Goal: Task Accomplishment & Management: Manage account settings

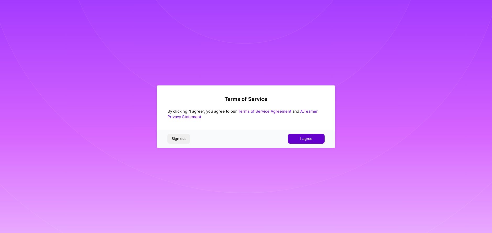
click at [312, 141] on span "I agree" at bounding box center [307, 138] width 12 height 5
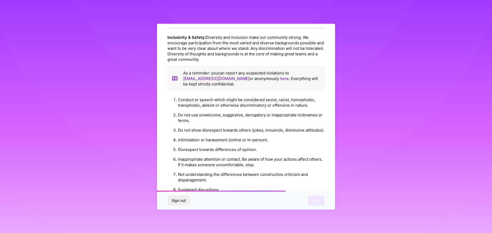
scroll to position [535, 0]
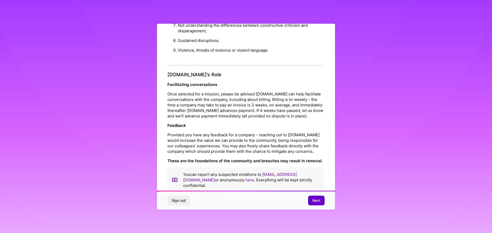
click at [319, 201] on span "Next" at bounding box center [317, 200] width 8 height 5
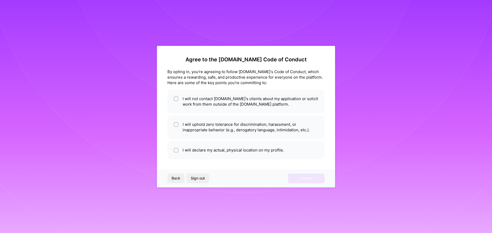
scroll to position [0, 0]
click at [176, 155] on li "I will declare my actual, physical location on my profile." at bounding box center [246, 150] width 157 height 18
checkbox input "true"
click at [177, 121] on li "I will uphold zero tolerance for discrimination, harassment, or inappropriate b…" at bounding box center [246, 127] width 157 height 24
checkbox input "true"
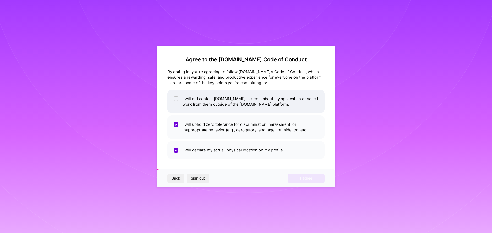
click at [179, 104] on li "I will not contact [DOMAIN_NAME]'s clients about my application or solicit work…" at bounding box center [246, 102] width 157 height 24
checkbox input "true"
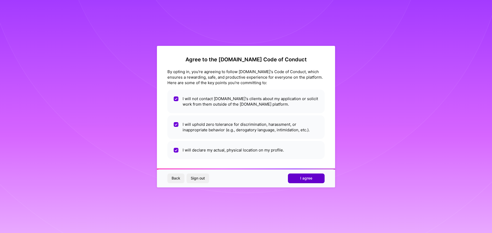
click at [302, 178] on span "I agree" at bounding box center [307, 178] width 12 height 5
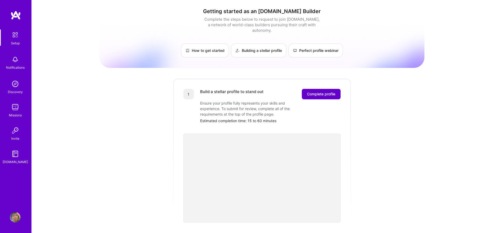
click at [322, 92] on button "Complete profile" at bounding box center [321, 94] width 39 height 10
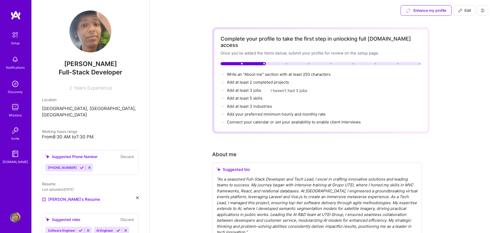
click at [86, 91] on div "[PERSON_NAME] Full-Stack Developer 2 Years Experience Location [GEOGRAPHIC_DATA…" at bounding box center [90, 116] width 118 height 233
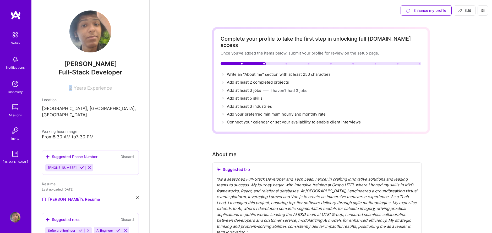
click at [86, 91] on div "[PERSON_NAME] Full-Stack Developer 2 Years Experience Location [GEOGRAPHIC_DATA…" at bounding box center [90, 116] width 118 height 233
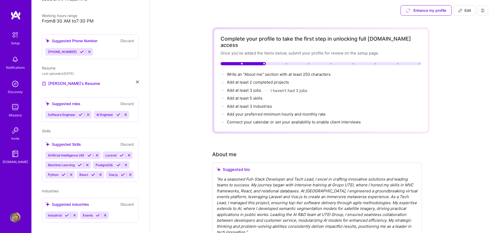
drag, startPoint x: 86, startPoint y: 152, endPoint x: 83, endPoint y: 150, distance: 3.6
click at [83, 153] on span "Artificial Intelligence (AI)" at bounding box center [66, 155] width 36 height 4
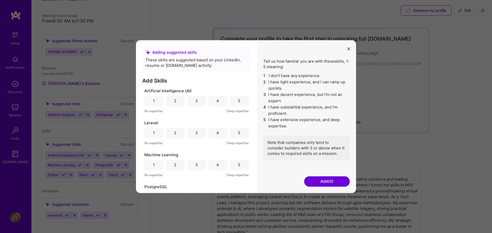
click at [93, 152] on div "Adding suggested skills These skills are suggested based on your LinkedIn, resu…" at bounding box center [246, 116] width 492 height 233
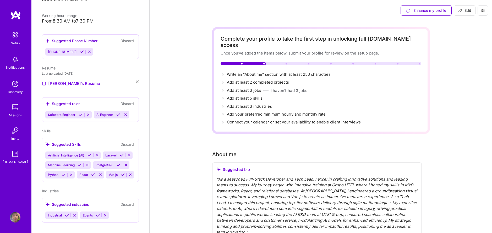
click at [88, 153] on icon at bounding box center [90, 155] width 4 height 4
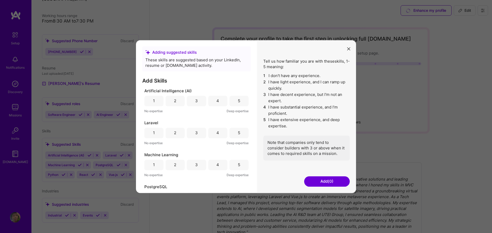
click at [113, 147] on div "Adding suggested skills These skills are suggested based on your LinkedIn, resu…" at bounding box center [246, 116] width 492 height 233
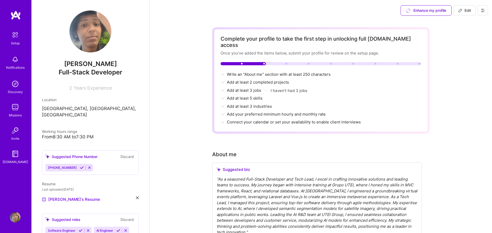
drag, startPoint x: 99, startPoint y: 94, endPoint x: 101, endPoint y: 90, distance: 4.7
click at [101, 90] on div "[PERSON_NAME] Full-Stack Developer 2 Years Experience Location [GEOGRAPHIC_DATA…" at bounding box center [90, 116] width 118 height 233
click at [101, 90] on span "Years Experience" at bounding box center [93, 88] width 38 height 6
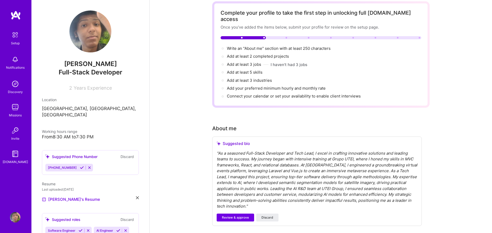
scroll to position [81, 0]
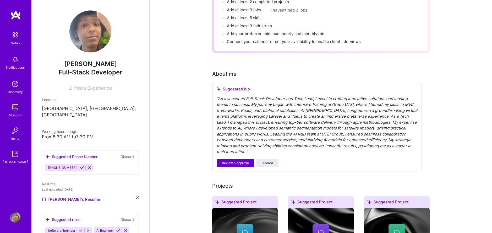
click at [239, 161] on span "Review & approve" at bounding box center [235, 163] width 27 height 5
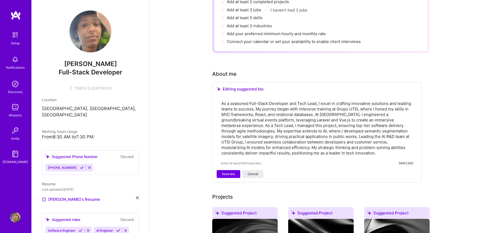
click at [281, 151] on div "As a seasoned Full-Stack Developer and Tech Lead, I excel in crafting innovativ…" at bounding box center [317, 133] width 201 height 74
click at [293, 142] on textarea "As a seasoned Full-Stack Developer and Tech Lead, I excel in crafting innovativ…" at bounding box center [317, 128] width 192 height 56
click at [312, 141] on textarea "As a seasoned Full-Stack Developer and Tech Lead, I excel in crafting innovativ…" at bounding box center [317, 128] width 192 height 56
click at [319, 144] on textarea "As a seasoned Full-Stack Developer and Tech Lead, I excel in crafting innovativ…" at bounding box center [317, 128] width 192 height 56
click at [322, 148] on textarea "As a seasoned Full-Stack Developer and Tech Lead, I excel in crafting innovativ…" at bounding box center [317, 128] width 192 height 56
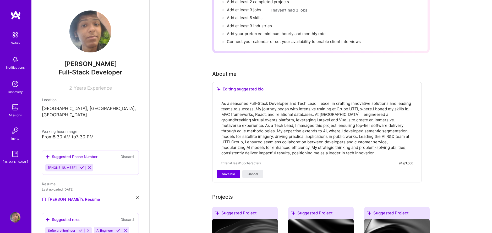
click at [329, 147] on textarea "As a seasoned Full-Stack Developer and Tech Lead, I excel in crafting innovativ…" at bounding box center [317, 128] width 192 height 56
click at [343, 136] on textarea "As a seasoned Full-Stack Developer and Tech Lead, I excel in crafting innovativ…" at bounding box center [317, 128] width 192 height 56
click at [270, 137] on textarea "As a seasoned Full-Stack Developer and Tech Lead, I excel in crafting innovativ…" at bounding box center [317, 128] width 192 height 56
click at [290, 137] on textarea "As a seasoned Full-Stack Developer and Tech Lead, I excel in crafting innovativ…" at bounding box center [317, 128] width 192 height 56
click at [347, 144] on textarea "As a seasoned Full-Stack Developer and Tech Lead, I excel in crafting innovativ…" at bounding box center [317, 128] width 192 height 56
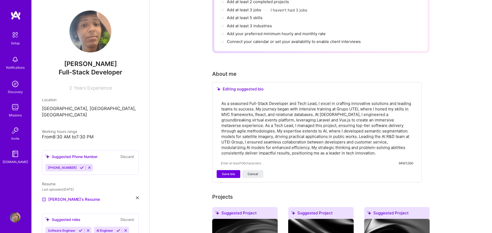
click at [337, 148] on textarea "As a seasoned Full-Stack Developer and Tech Lead, I excel in crafting innovativ…" at bounding box center [317, 128] width 192 height 56
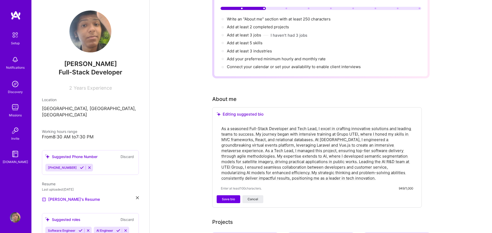
scroll to position [55, 0]
click at [316, 126] on textarea "As a seasoned Full-Stack Developer and Tech Lead, I excel in crafting innovativ…" at bounding box center [317, 154] width 192 height 56
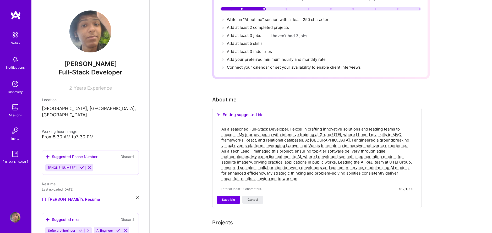
click at [304, 178] on div "As a seasoned Full-Stack Developer, I excel in crafting innovative solutions an…" at bounding box center [317, 159] width 201 height 74
click at [296, 179] on div "As a seasoned Full-Stack Developer, I excel in crafting innovative solutions an…" at bounding box center [317, 159] width 201 height 74
click at [287, 179] on div "As a seasoned Full-Stack Developer, I excel in crafting innovative solutions an…" at bounding box center [317, 159] width 201 height 74
click at [281, 175] on textarea "As a seasoned Full-Stack Developer, I excel in crafting innovative solutions an…" at bounding box center [317, 154] width 192 height 56
type textarea "As a seasoned Full-Stack Developer, I excel in crafting innovative solutions an…"
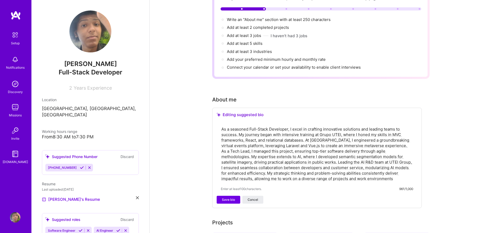
click at [223, 198] on div "Editing suggested bio As a seasoned Full-Stack Developer, I excel in crafting i…" at bounding box center [317, 158] width 210 height 100
click at [229, 197] on span "Save bio" at bounding box center [228, 199] width 13 height 5
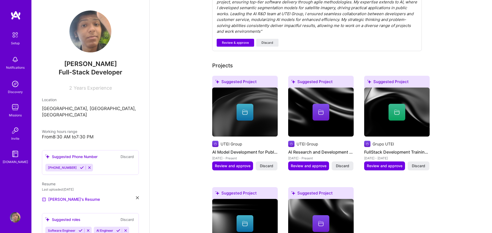
scroll to position [254, 0]
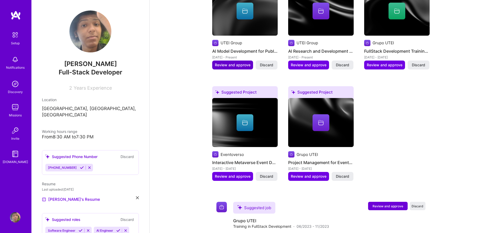
click at [221, 62] on span "Review and approve" at bounding box center [233, 64] width 36 height 5
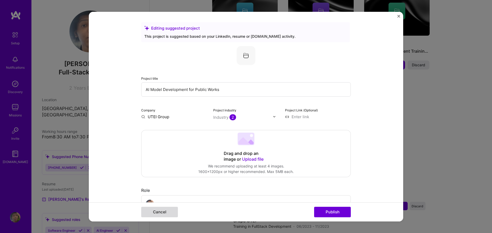
click at [156, 212] on button "Cancel" at bounding box center [159, 212] width 37 height 10
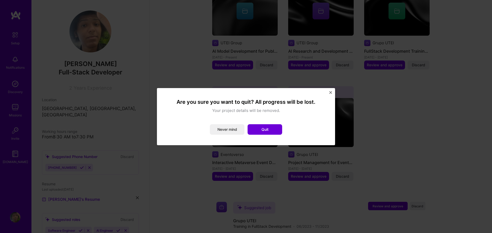
drag, startPoint x: 287, startPoint y: 117, endPoint x: 330, endPoint y: 94, distance: 48.9
click at [329, 94] on div "Are you sure you want to quit? All progress will be lost. Your project details …" at bounding box center [246, 116] width 166 height 45
click at [330, 94] on img "Close" at bounding box center [331, 92] width 3 height 3
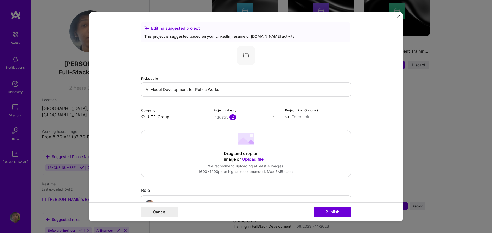
click at [400, 17] on img "Close" at bounding box center [399, 16] width 3 height 3
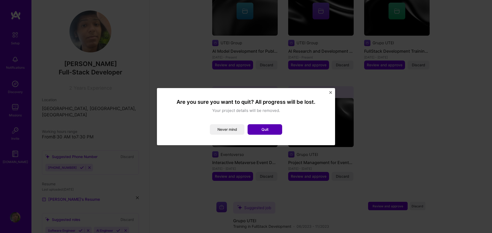
click at [258, 132] on button "Quit" at bounding box center [265, 129] width 35 height 10
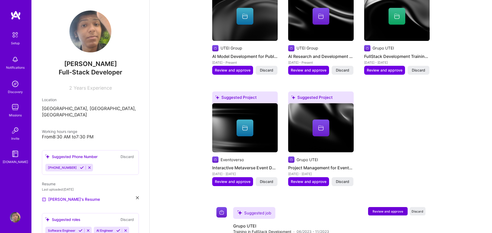
scroll to position [250, 0]
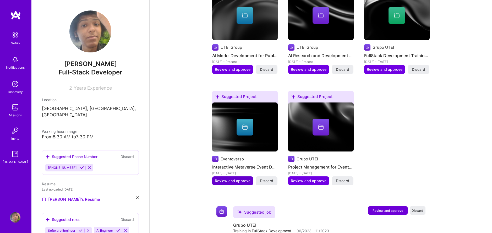
click at [222, 178] on span "Review and approve" at bounding box center [233, 180] width 36 height 5
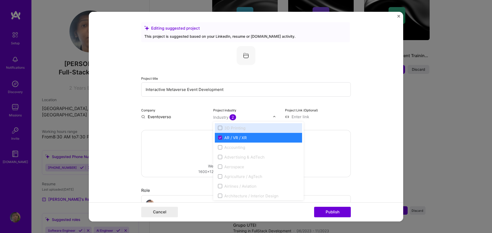
click at [234, 115] on span "2" at bounding box center [233, 117] width 7 height 6
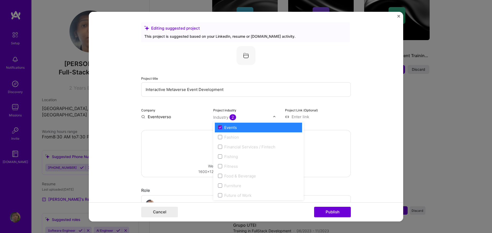
scroll to position [483, 0]
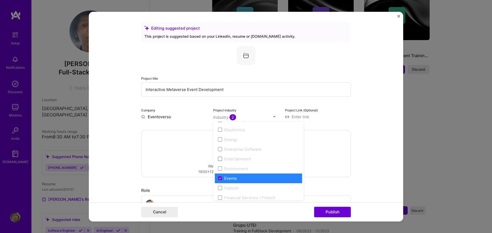
click at [222, 159] on span at bounding box center [220, 159] width 4 height 4
click at [220, 159] on span at bounding box center [220, 159] width 4 height 4
click at [239, 118] on input "text" at bounding box center [243, 117] width 60 height 6
click at [259, 119] on input "text" at bounding box center [243, 117] width 60 height 6
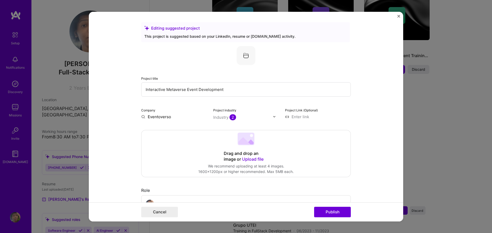
click at [276, 115] on div at bounding box center [276, 117] width 6 height 6
click at [308, 115] on input at bounding box center [318, 117] width 66 height 6
type input "c"
paste input "[URL][DOMAIN_NAME]"
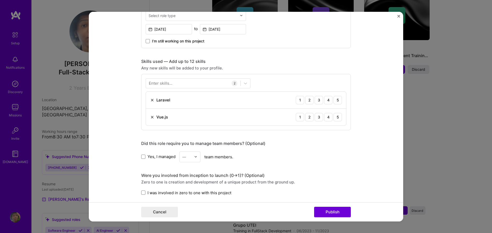
scroll to position [216, 0]
type input "[URL][DOMAIN_NAME]"
click at [246, 85] on icon at bounding box center [245, 82] width 5 height 5
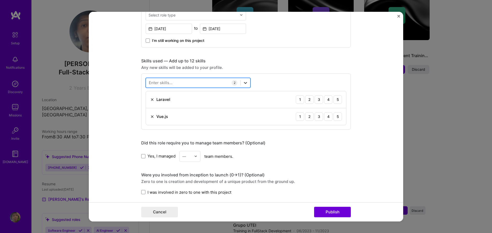
click at [246, 85] on icon at bounding box center [245, 82] width 5 height 5
click at [213, 83] on div at bounding box center [193, 82] width 95 height 9
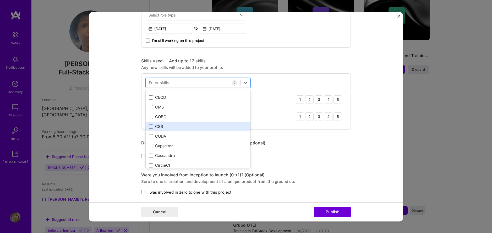
scroll to position [627, 0]
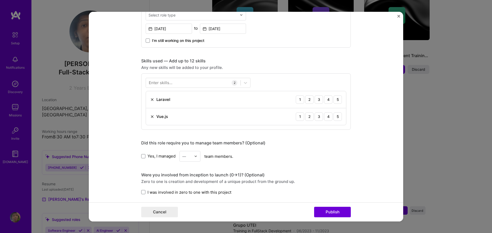
click at [124, 132] on form "Editing suggested project This project is suggested based on your LinkedIn, res…" at bounding box center [246, 117] width 315 height 210
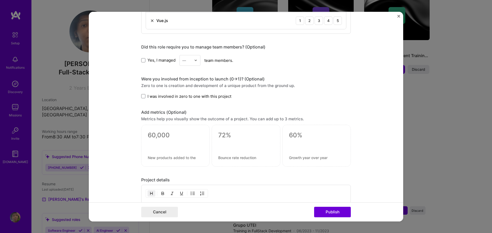
scroll to position [312, 0]
click at [149, 99] on span "I was involved in zero to one with this project" at bounding box center [190, 97] width 84 height 6
click at [0, 0] on input "I was involved in zero to one with this project" at bounding box center [0, 0] width 0 height 0
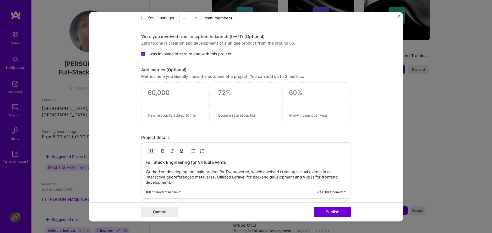
scroll to position [370, 0]
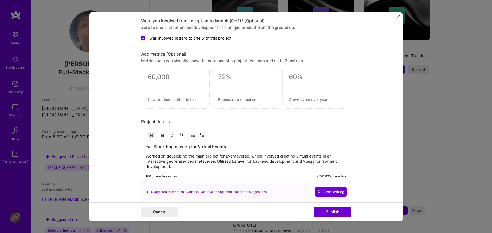
click at [154, 82] on div at bounding box center [175, 88] width 68 height 42
click at [161, 81] on textarea at bounding box center [175, 77] width 55 height 8
click at [221, 82] on div at bounding box center [246, 88] width 68 height 42
click at [235, 79] on textarea at bounding box center [245, 77] width 55 height 8
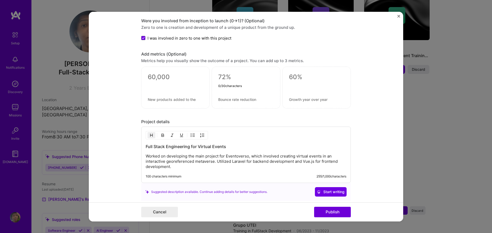
drag, startPoint x: 254, startPoint y: 109, endPoint x: 236, endPoint y: 94, distance: 23.1
click at [236, 94] on div at bounding box center [246, 88] width 68 height 42
drag, startPoint x: 236, startPoint y: 94, endPoint x: 242, endPoint y: 100, distance: 8.4
click at [242, 100] on div at bounding box center [246, 88] width 68 height 42
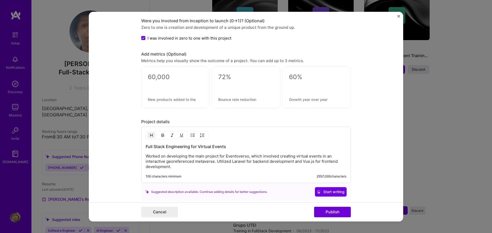
click at [242, 100] on textarea at bounding box center [245, 99] width 55 height 5
click at [313, 102] on textarea at bounding box center [316, 99] width 55 height 5
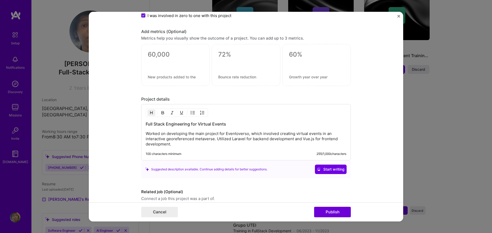
scroll to position [416, 0]
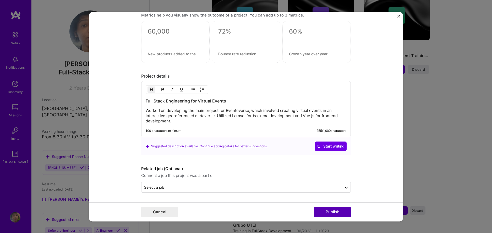
click at [315, 211] on button "Publish" at bounding box center [332, 212] width 37 height 10
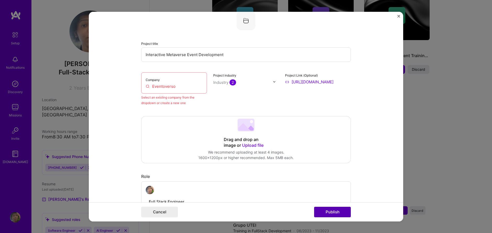
scroll to position [34, 0]
click at [162, 85] on input "Eventoverso" at bounding box center [174, 87] width 57 height 6
click at [168, 89] on input "Eventoverso" at bounding box center [174, 87] width 57 height 6
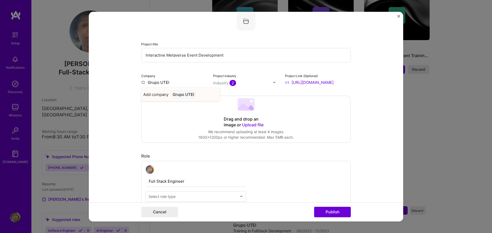
type input "Grupo UTEI"
click at [158, 95] on span "Add company" at bounding box center [155, 95] width 25 height 6
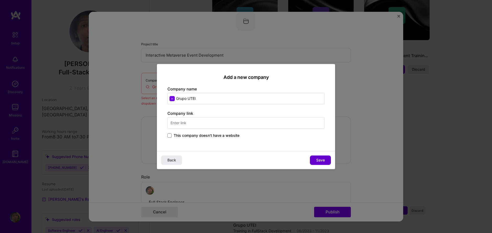
click at [324, 159] on span "Save" at bounding box center [320, 160] width 9 height 5
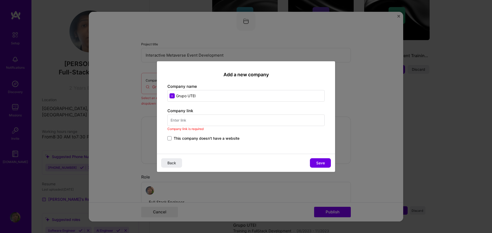
click at [168, 135] on div "Company link Company link is required This company doesn't have a website" at bounding box center [246, 125] width 157 height 34
click at [176, 139] on span "This company doesn't have a website" at bounding box center [207, 138] width 66 height 5
click at [0, 0] on input "This company doesn't have a website" at bounding box center [0, 0] width 0 height 0
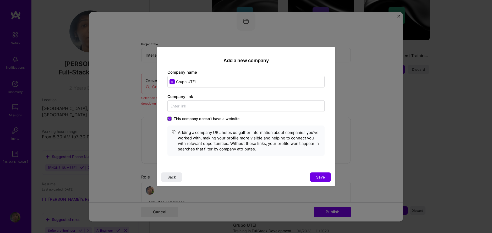
click at [173, 118] on label "This company doesn't have a website" at bounding box center [204, 118] width 72 height 5
click at [0, 0] on input "This company doesn't have a website" at bounding box center [0, 0] width 0 height 0
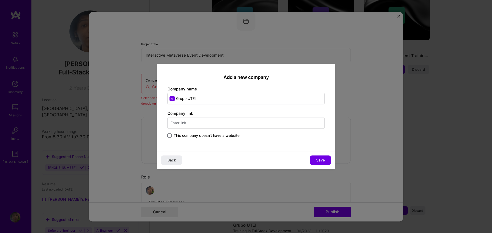
click at [199, 136] on span "This company doesn't have a website" at bounding box center [207, 135] width 66 height 5
click at [0, 0] on input "This company doesn't have a website" at bounding box center [0, 0] width 0 height 0
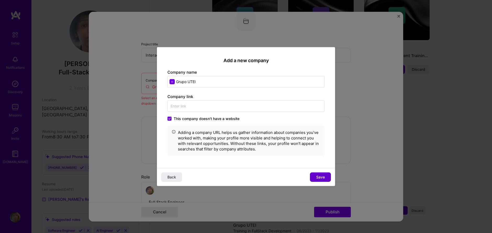
click at [320, 176] on span "Save" at bounding box center [320, 177] width 9 height 5
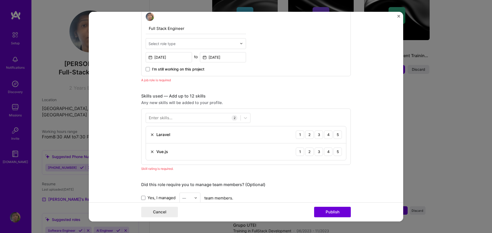
scroll to position [188, 0]
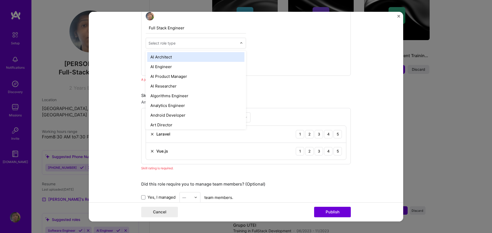
click at [185, 42] on input "text" at bounding box center [193, 43] width 89 height 6
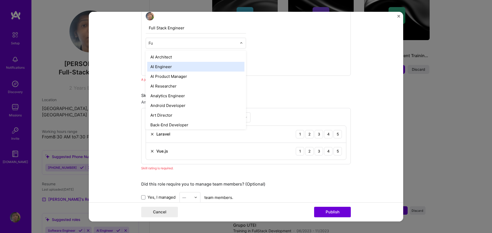
type input "Ful"
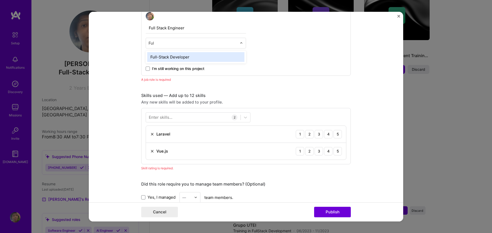
click at [181, 54] on div "Full-Stack Developer" at bounding box center [195, 57] width 97 height 10
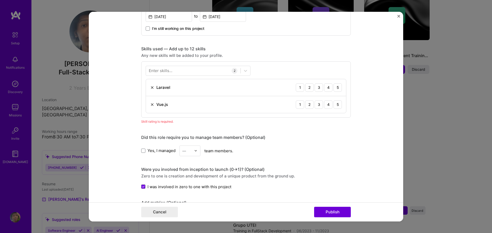
scroll to position [228, 0]
click at [327, 88] on div "4" at bounding box center [328, 87] width 8 height 8
click at [318, 88] on div "3" at bounding box center [319, 87] width 8 height 8
click at [325, 106] on div "4" at bounding box center [328, 104] width 8 height 8
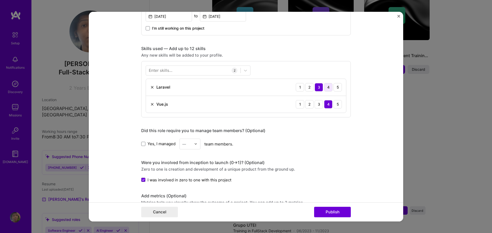
click at [328, 88] on div "4" at bounding box center [328, 87] width 8 height 8
click at [321, 106] on div "3" at bounding box center [319, 104] width 8 height 8
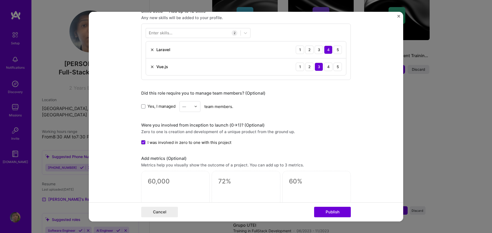
scroll to position [319, 0]
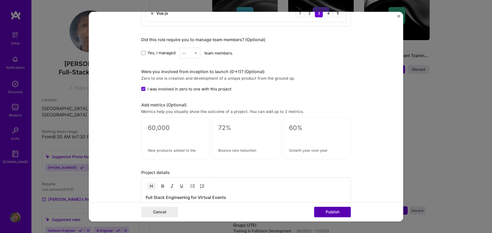
click at [333, 213] on button "Publish" at bounding box center [332, 212] width 37 height 10
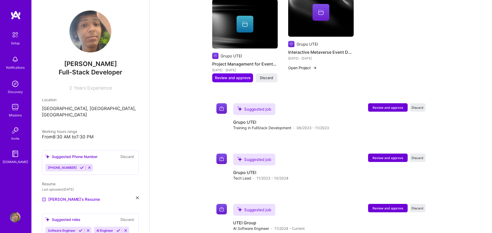
scroll to position [366, 0]
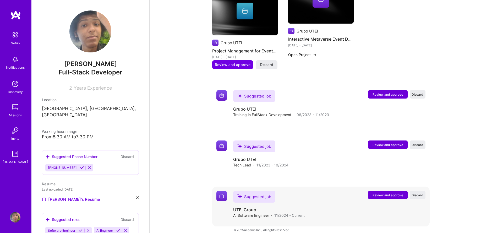
click at [387, 193] on span "Review and approve" at bounding box center [388, 195] width 31 height 4
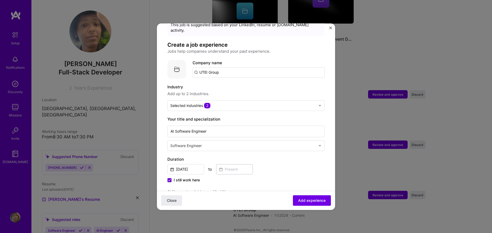
scroll to position [0, 0]
